Goal: Information Seeking & Learning: Learn about a topic

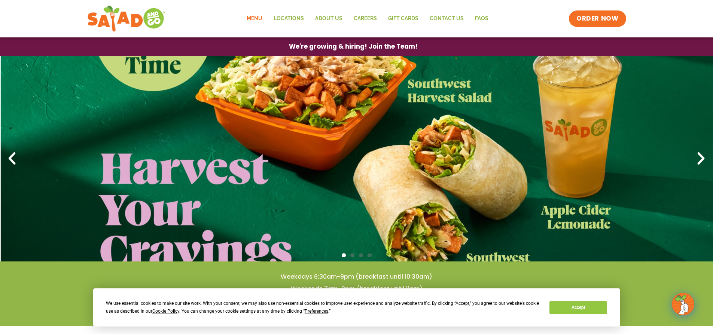
click at [259, 15] on link "Menu" at bounding box center [254, 18] width 27 height 17
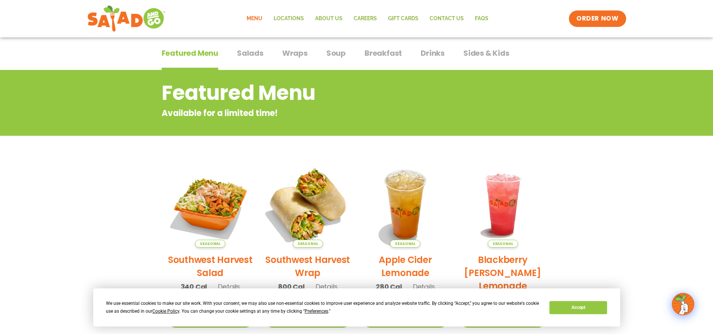
scroll to position [34, 0]
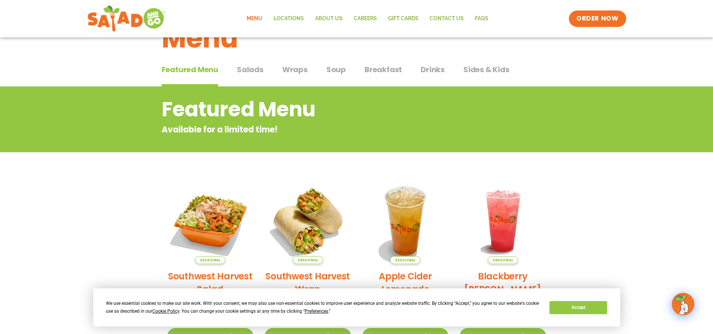
click at [258, 70] on span "Salads" at bounding box center [250, 69] width 27 height 11
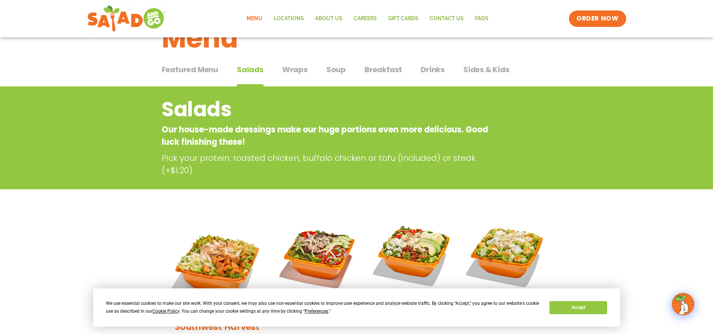
click at [287, 69] on span "Wraps" at bounding box center [294, 69] width 25 height 11
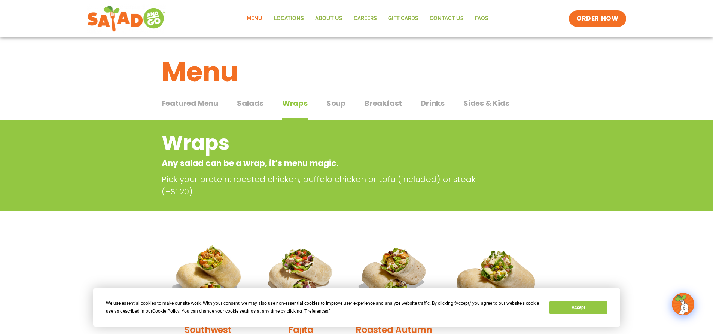
click at [249, 103] on span "Salads" at bounding box center [250, 103] width 27 height 11
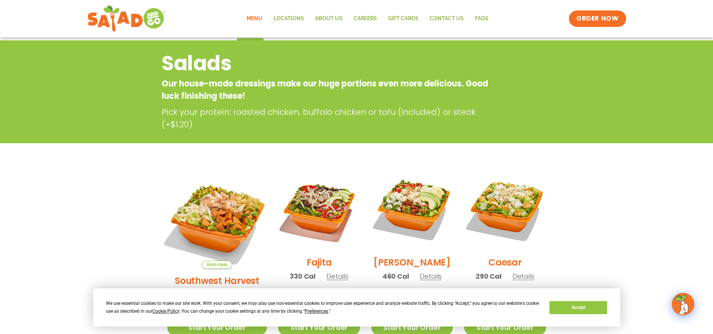
scroll to position [187, 0]
